Goal: Information Seeking & Learning: Find specific fact

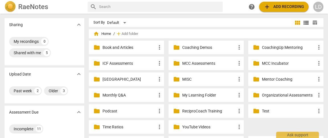
click at [260, 63] on div "folder MCC Incubator more_vert" at bounding box center [285, 64] width 75 height 14
click at [265, 63] on p "MCC Incubator" at bounding box center [289, 64] width 54 height 6
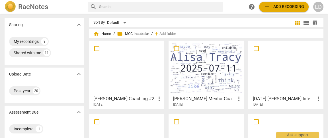
click at [122, 74] on div at bounding box center [126, 68] width 71 height 50
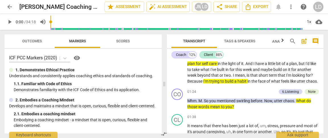
scroll to position [200, 0]
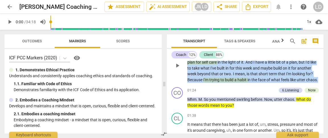
drag, startPoint x: 188, startPoint y: 70, endPoint x: 266, endPoint y: 118, distance: 91.5
click at [266, 83] on p "You know , I think it could be helpful if I could just unpack the series of thi…" at bounding box center [253, 65] width 132 height 35
copy p "You know , I think it could be helpful if I could just unpack the series of thi…"
click at [255, 65] on span "have" at bounding box center [259, 62] width 9 height 5
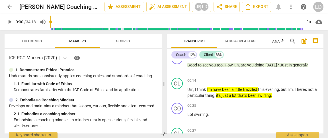
scroll to position [61, 0]
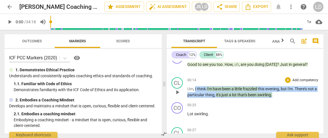
drag, startPoint x: 198, startPoint y: 94, endPoint x: 207, endPoint y: 106, distance: 15.3
click at [207, 98] on p "Um , I think I'm have been a little frazzled this evening , but I'm . There's n…" at bounding box center [253, 92] width 132 height 12
copy p "I think I'm have been a little frazzled this evening , but I'm . There's not a …"
